Goal: Register for event/course

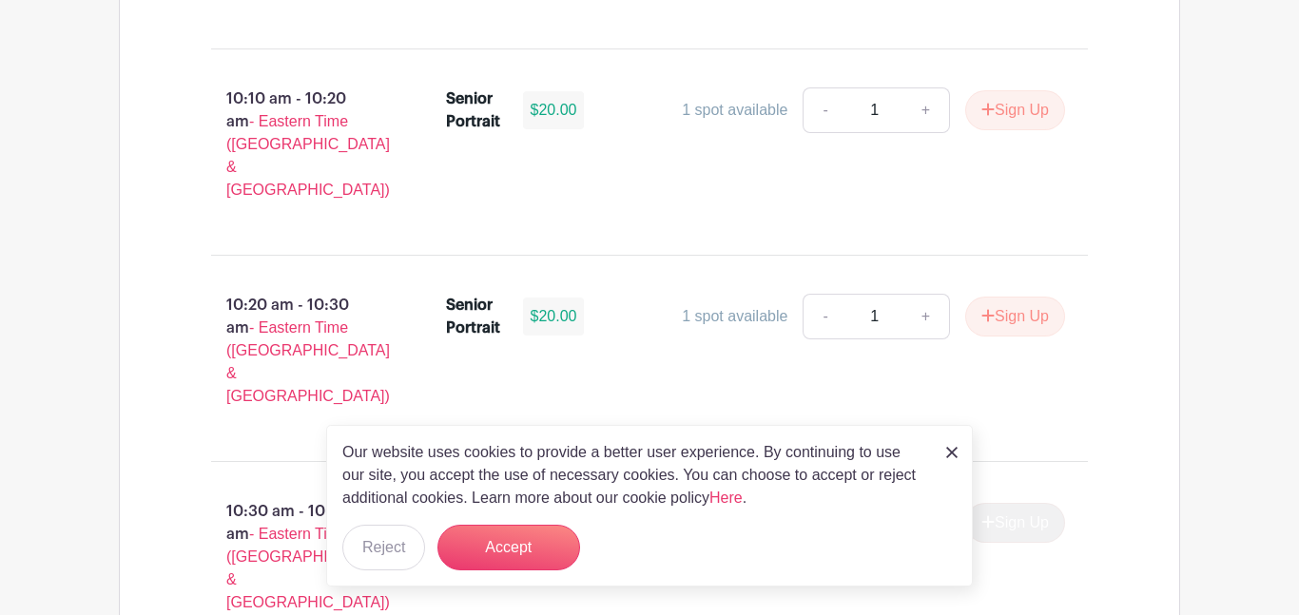
scroll to position [2164, 0]
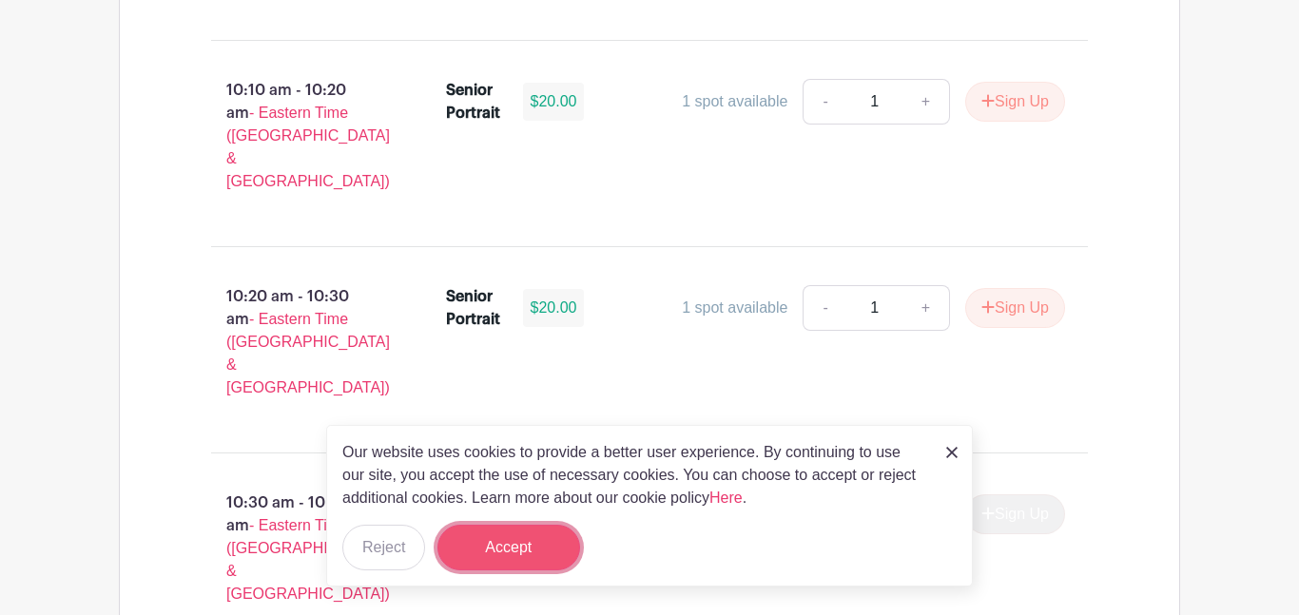
click at [514, 539] on button "Accept" at bounding box center [508, 548] width 143 height 46
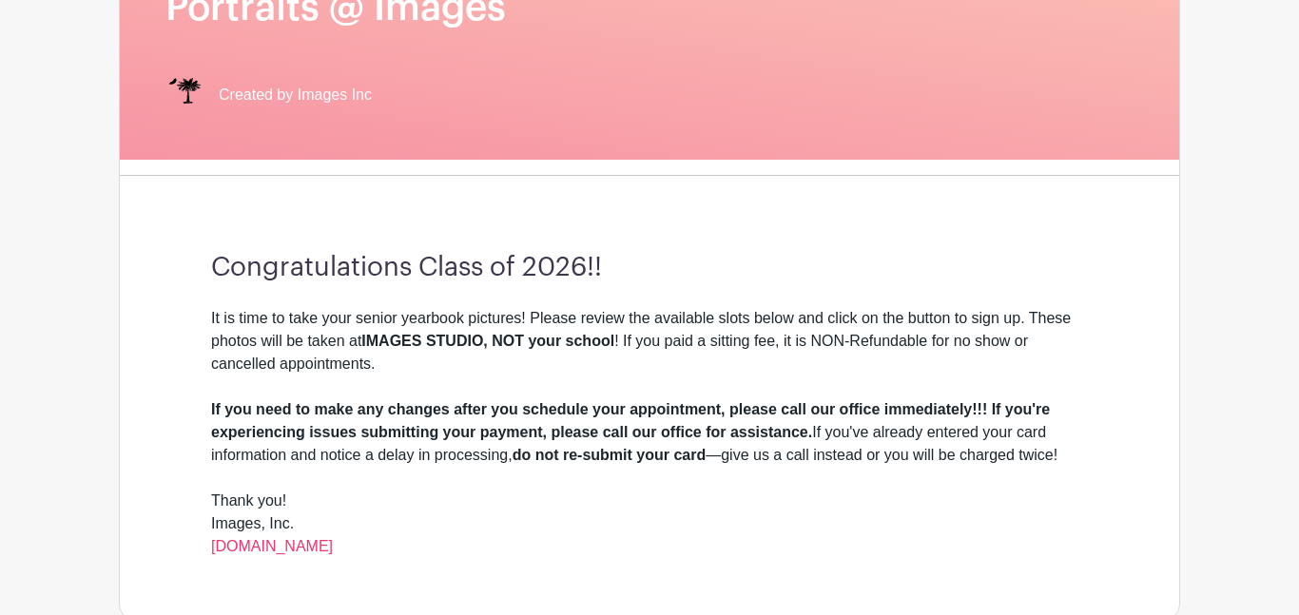
scroll to position [384, 0]
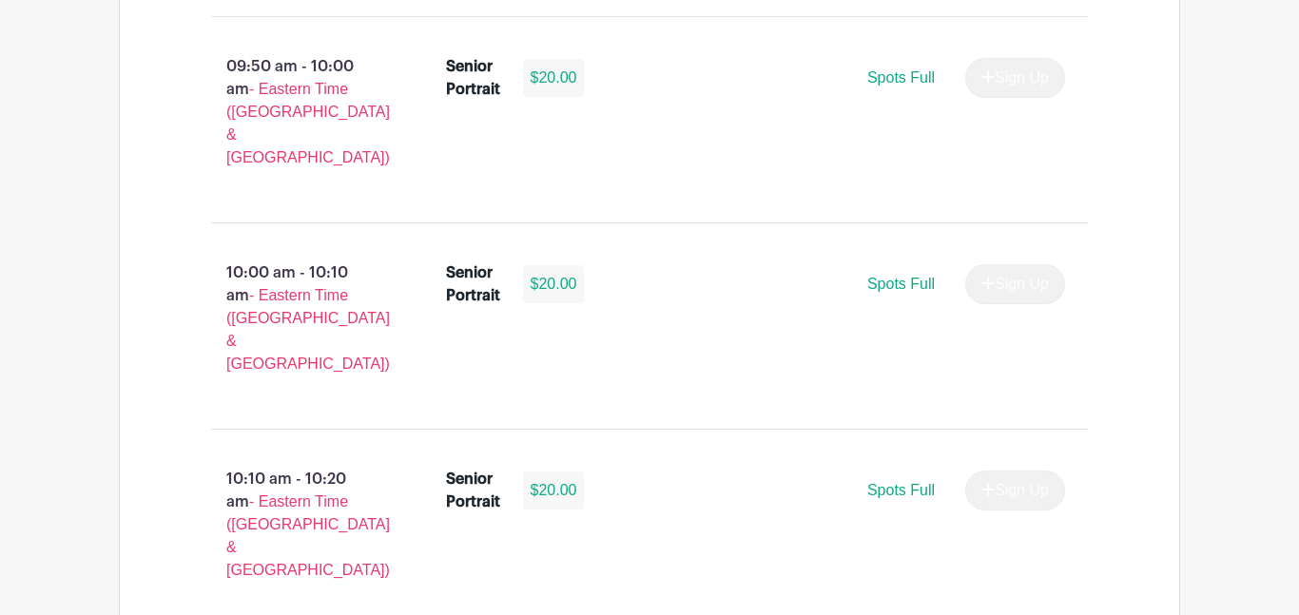
scroll to position [2416, 0]
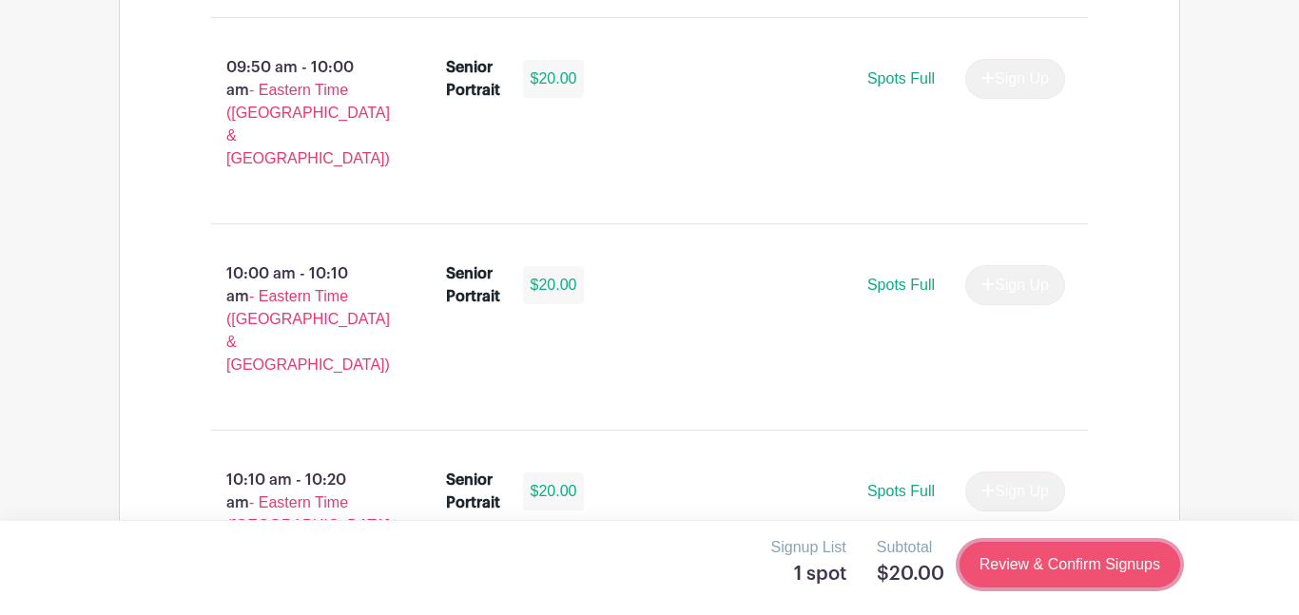
click at [1011, 570] on link "Review & Confirm Signups" at bounding box center [1069, 565] width 221 height 46
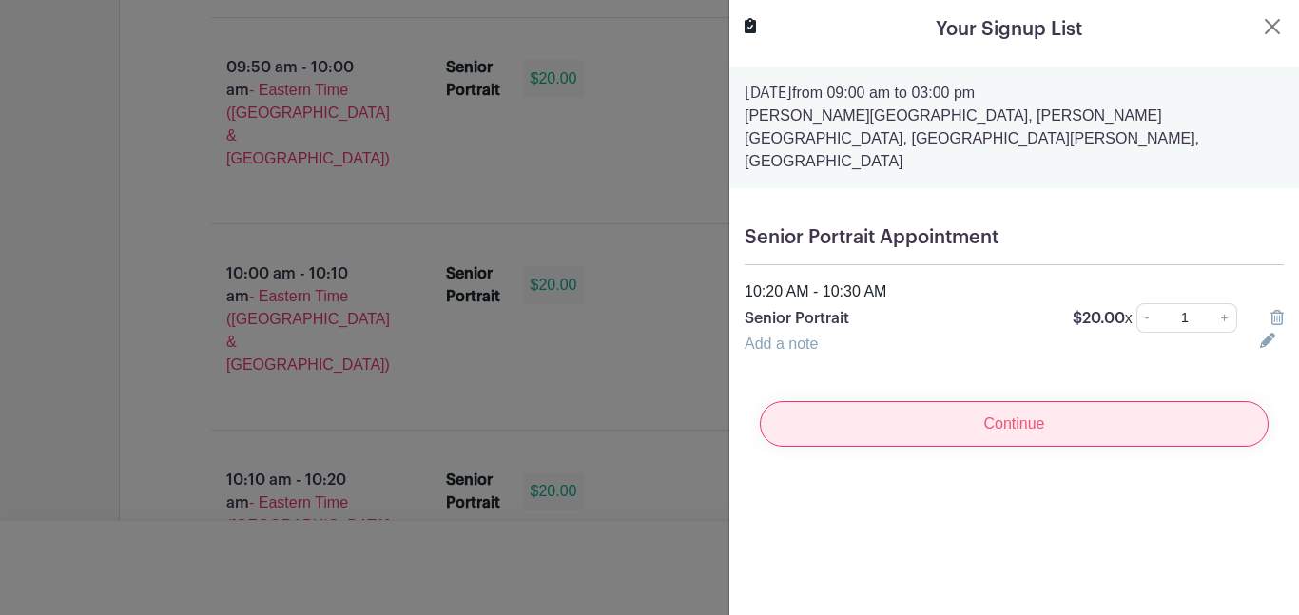
click at [1034, 404] on input "Continue" at bounding box center [1014, 424] width 509 height 46
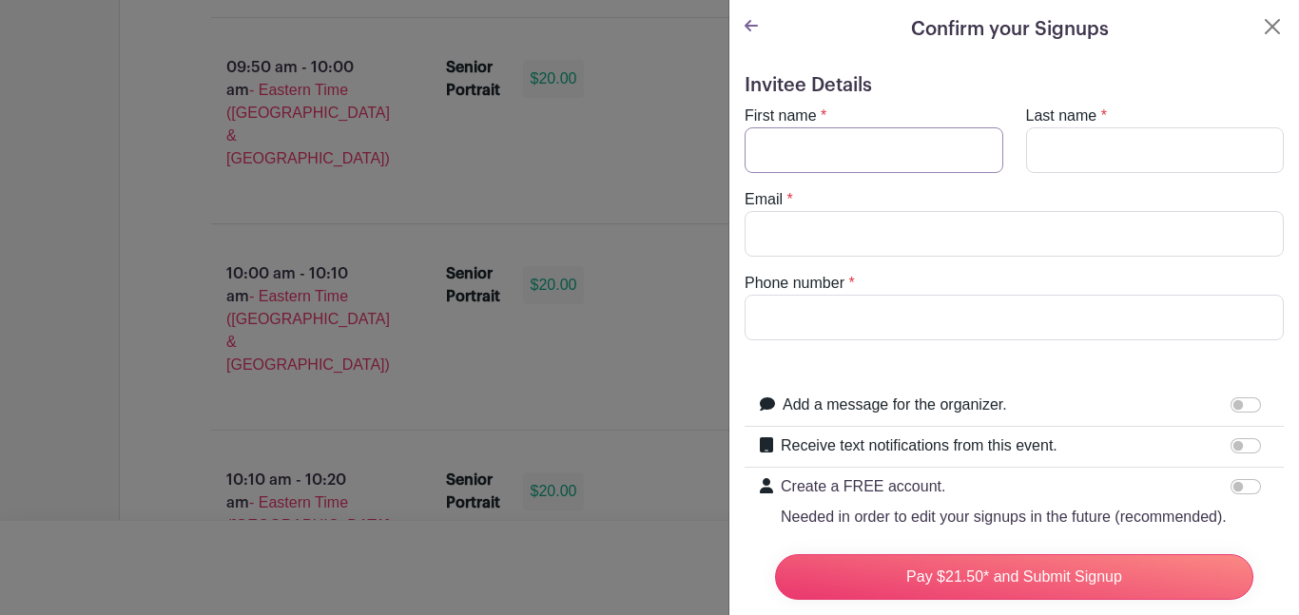
click at [862, 133] on input "First name" at bounding box center [873, 150] width 259 height 46
type input "Mark"
type input "Mikhailidi"
type input "ufc_trucking@yahoo.com"
type input "5034847786"
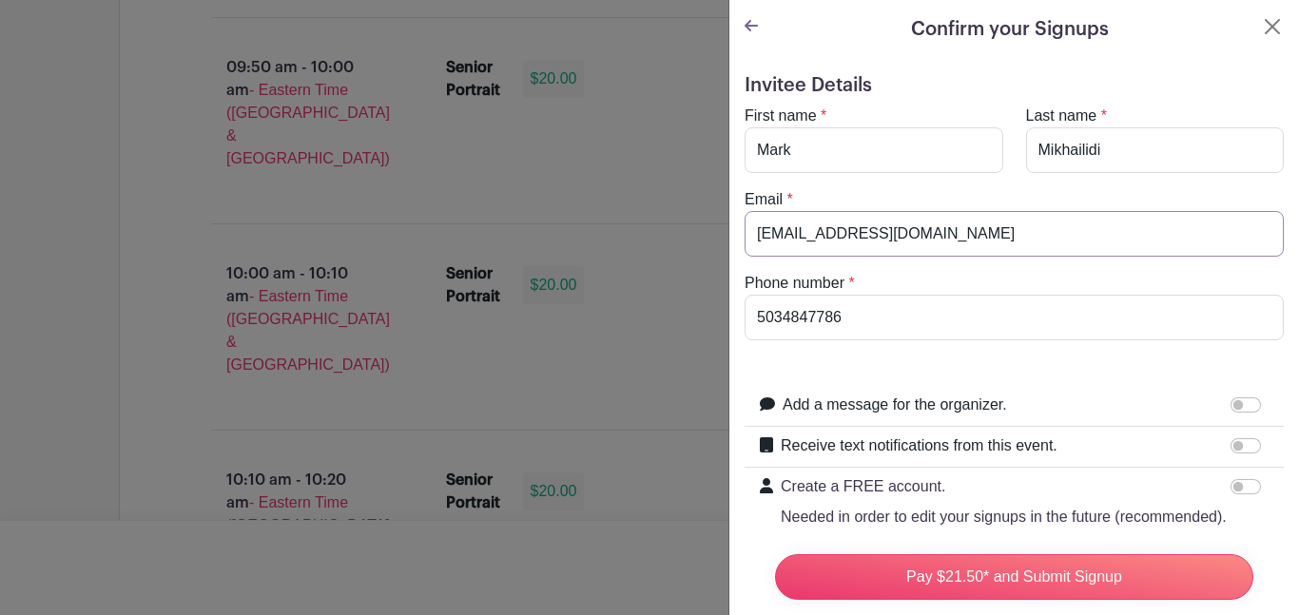
click at [915, 241] on input "ufc_trucking@yahoo.com" at bounding box center [1013, 234] width 539 height 46
type input "markmikhailidi@gmail.com"
click at [949, 307] on input "5034847786" at bounding box center [1013, 318] width 539 height 46
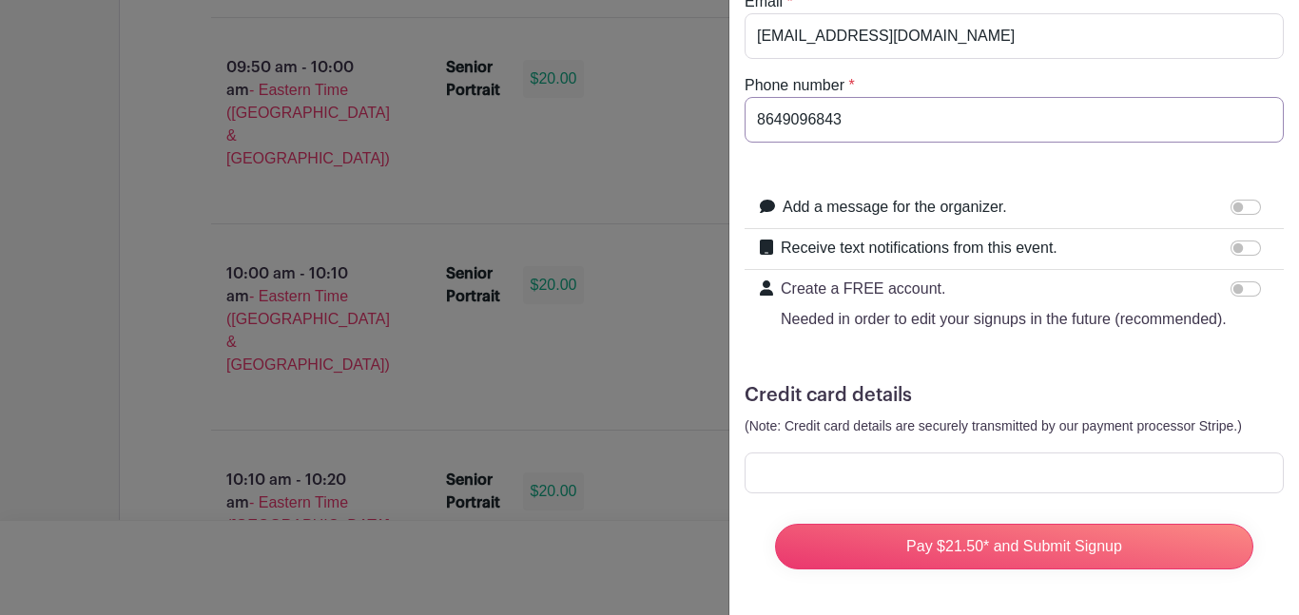
type input "8649096843"
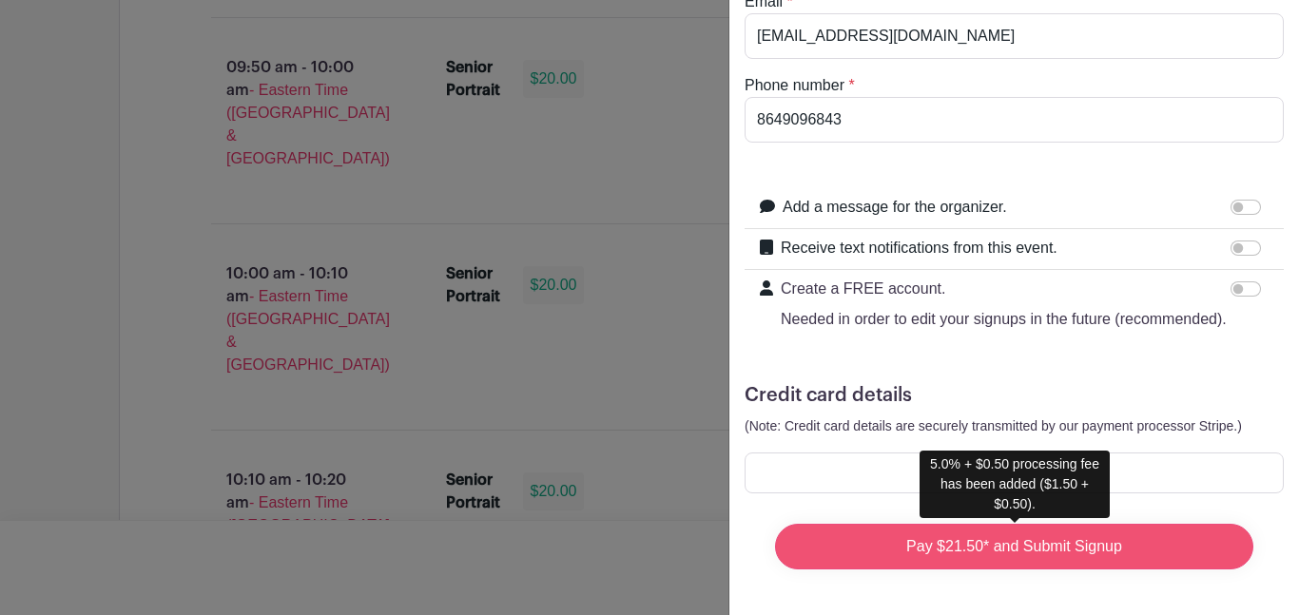
click at [887, 541] on input "Pay $21.50* and Submit Signup" at bounding box center [1014, 547] width 478 height 46
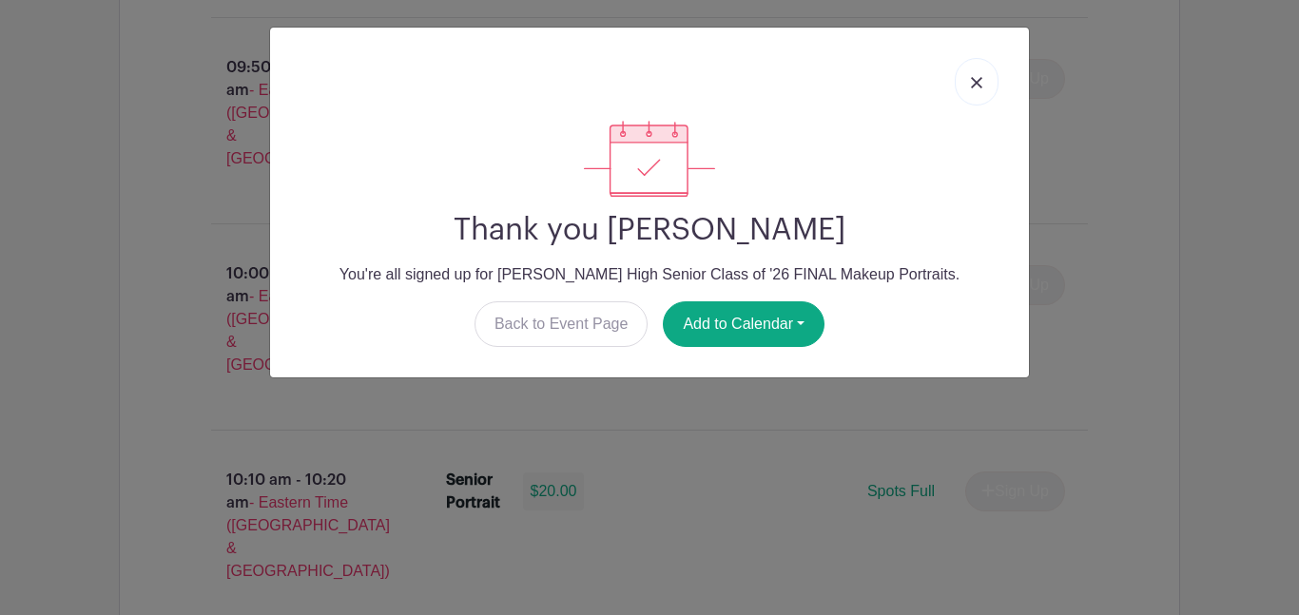
click at [971, 85] on img at bounding box center [976, 82] width 11 height 11
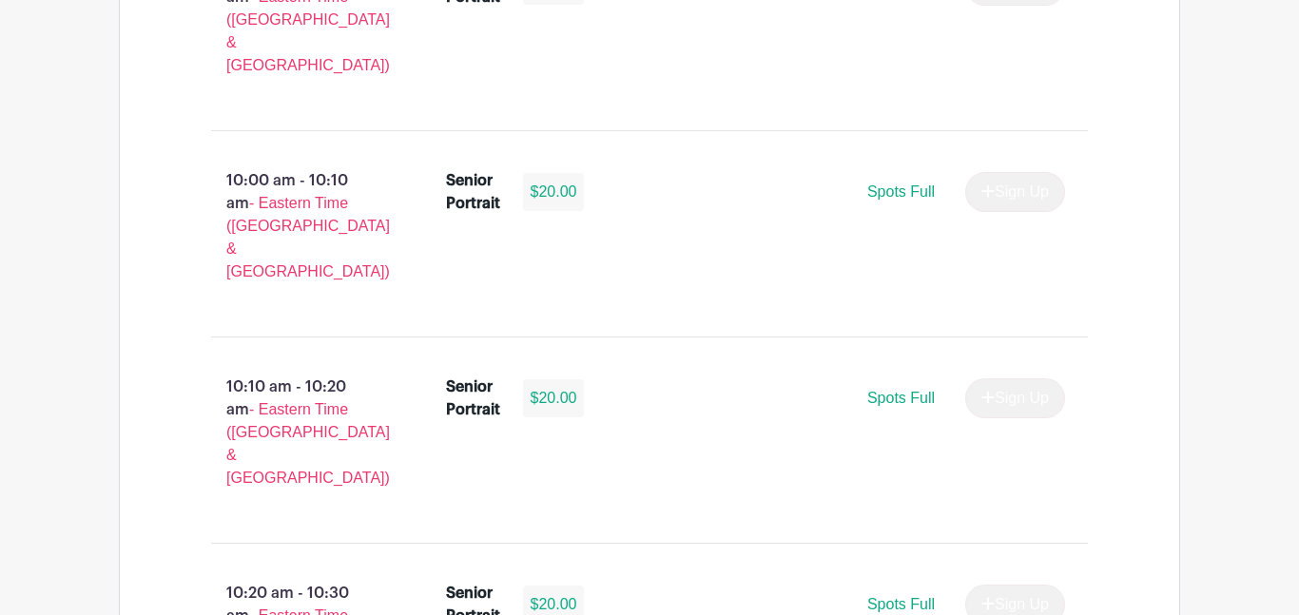
scroll to position [2496, 0]
